Goal: Information Seeking & Learning: Learn about a topic

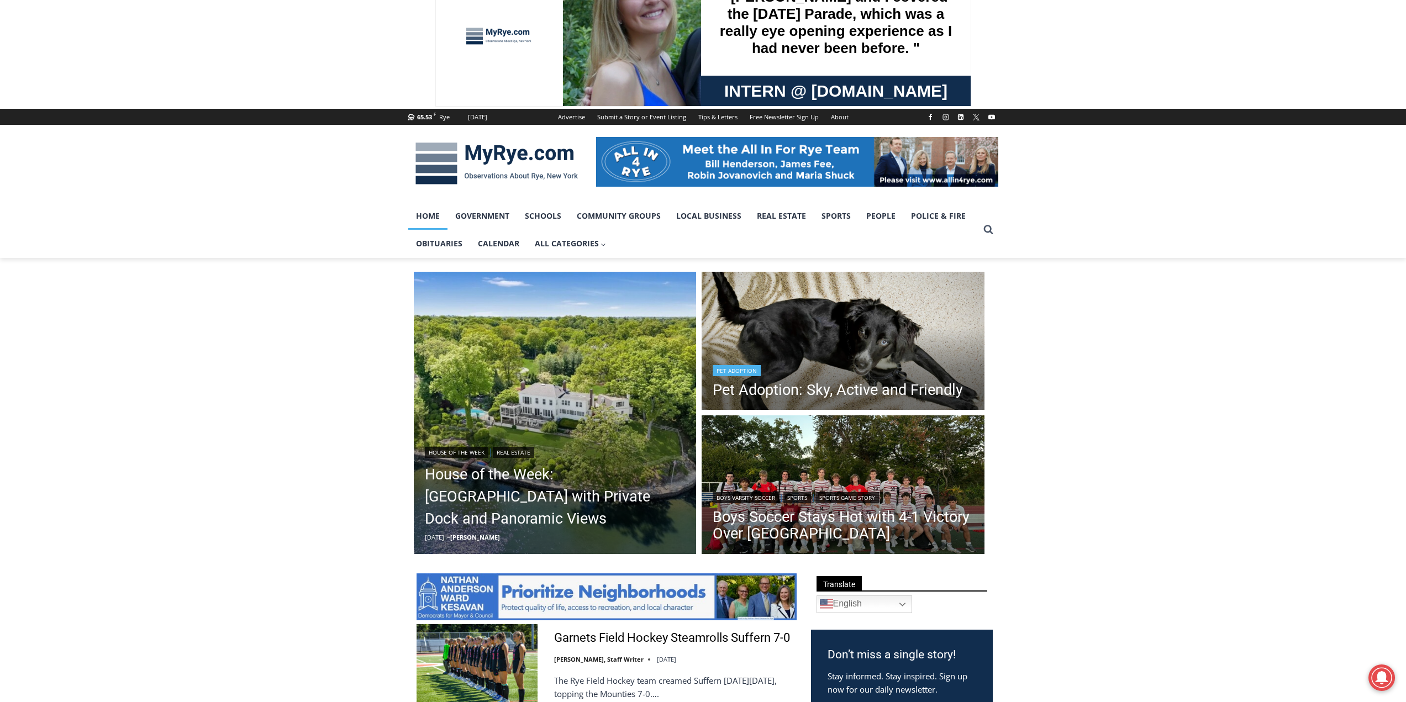
scroll to position [166, 0]
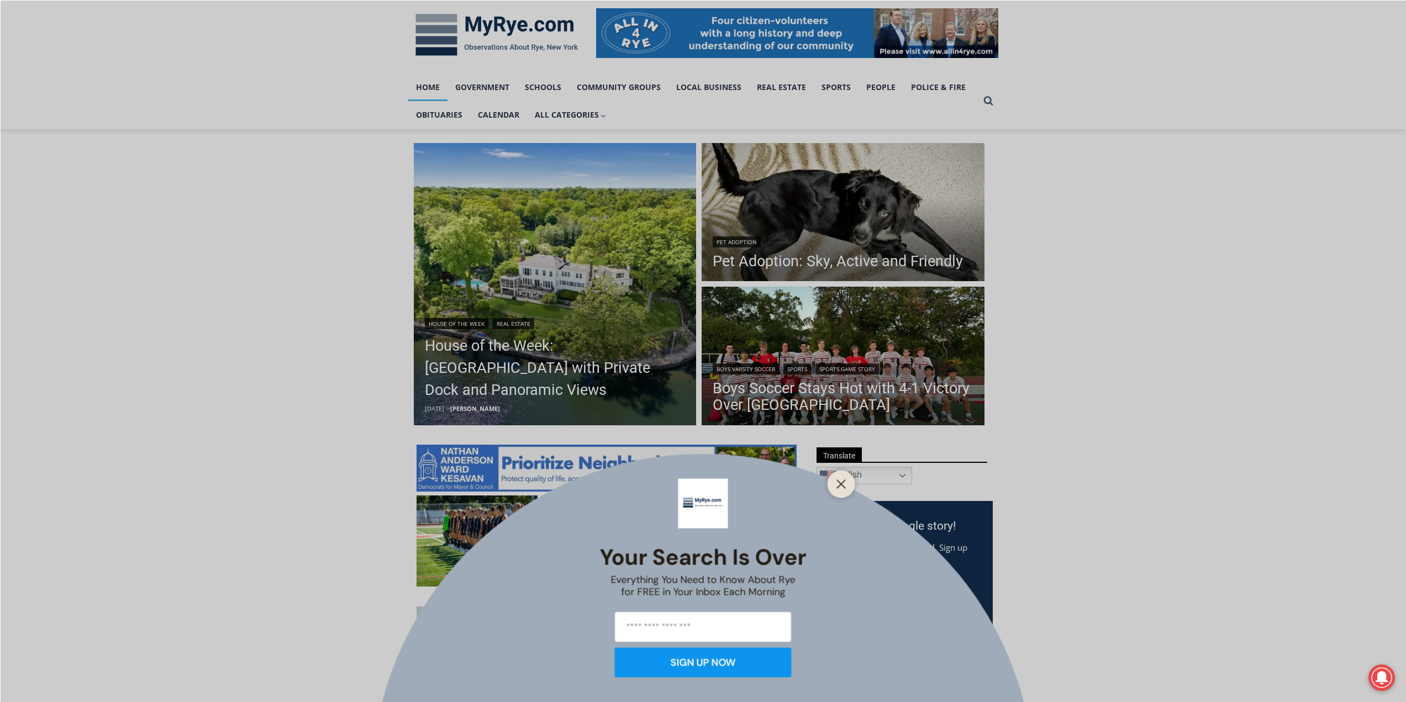
click at [581, 219] on div "Your Search is Over Everything You Need to Know About Rye for FREE in Your Inbo…" at bounding box center [703, 351] width 1406 height 702
click at [838, 483] on icon "Close" at bounding box center [842, 484] width 10 height 10
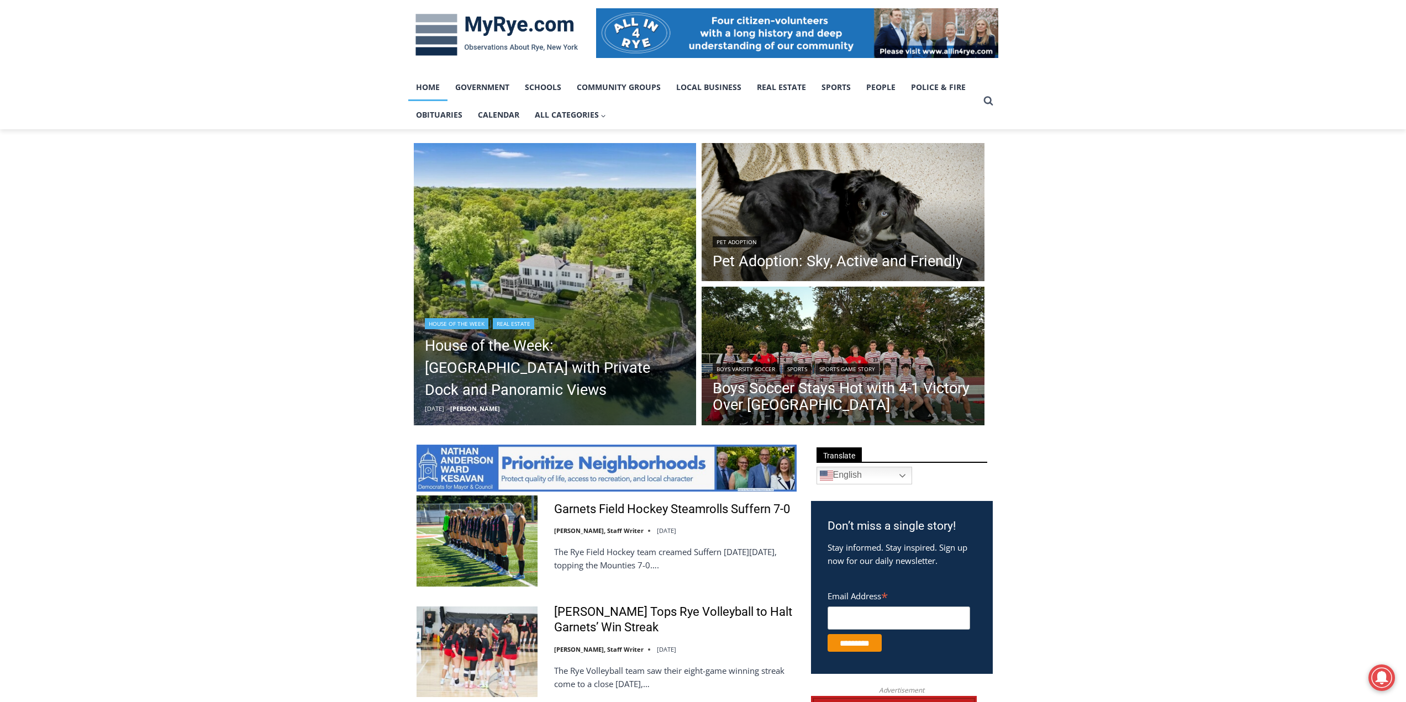
click at [603, 319] on div "House of the Week | Real Estate" at bounding box center [555, 322] width 261 height 13
click at [582, 286] on img "Read More House of the Week: Historic Rye Waterfront Estate with Private Dock a…" at bounding box center [555, 284] width 283 height 283
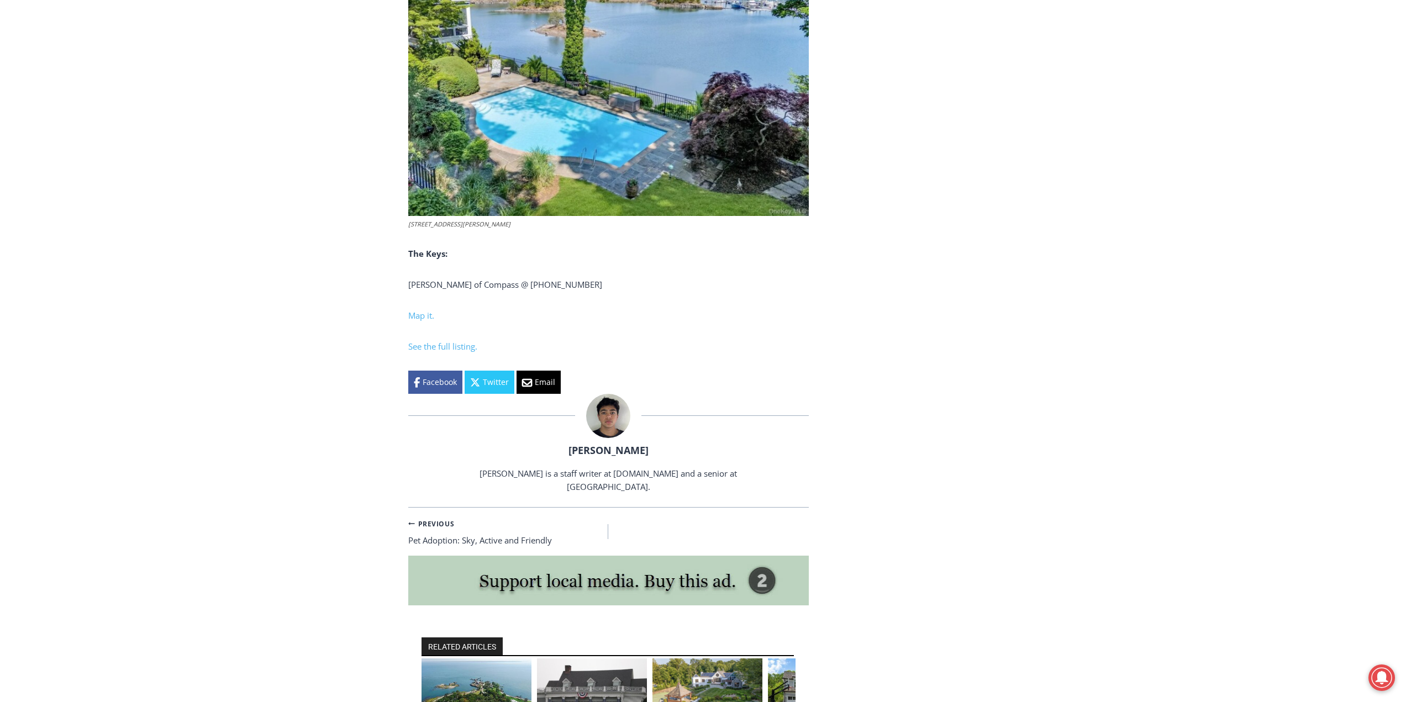
scroll to position [4421, 0]
